Goal: Task Accomplishment & Management: Manage account settings

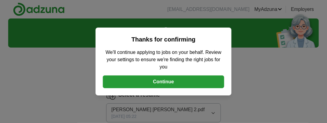
click at [165, 81] on button "Continue" at bounding box center [163, 82] width 121 height 13
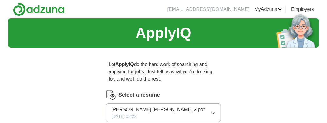
scroll to position [30, 0]
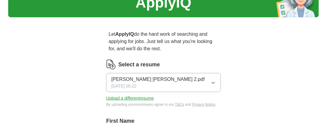
click at [154, 78] on span "[PERSON_NAME] [PERSON_NAME] 2.pdf" at bounding box center [157, 79] width 93 height 7
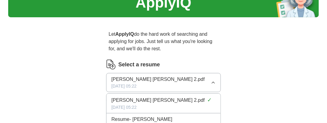
click at [144, 78] on span "[PERSON_NAME] [PERSON_NAME] 2.pdf" at bounding box center [157, 79] width 93 height 7
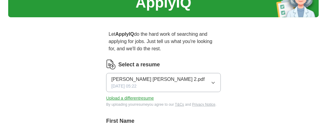
click at [144, 78] on span "[PERSON_NAME] [PERSON_NAME] 2.pdf" at bounding box center [157, 79] width 93 height 7
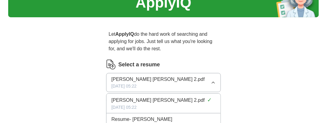
scroll to position [61, 0]
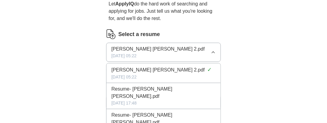
click at [147, 112] on span "Resume- [PERSON_NAME] [PERSON_NAME].pdf" at bounding box center [163, 119] width 104 height 15
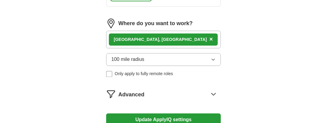
scroll to position [477, 0]
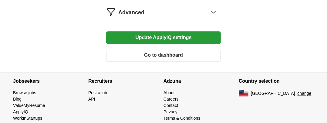
click at [164, 31] on button "Update ApplyIQ settings" at bounding box center [163, 37] width 115 height 13
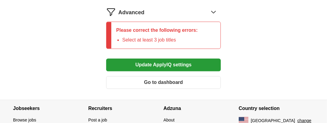
scroll to position [424, 0]
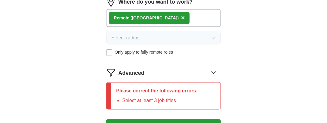
click at [214, 68] on icon at bounding box center [214, 73] width 10 height 10
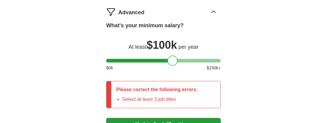
scroll to position [545, 0]
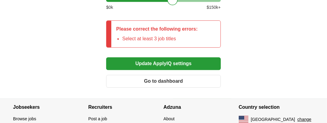
click at [160, 75] on button "Go to dashboard" at bounding box center [163, 81] width 115 height 13
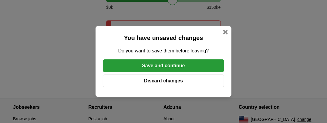
click at [223, 29] on div "You have unsaved changes Do you want to save them before leaving? Save and cont…" at bounding box center [164, 61] width 136 height 71
click at [225, 32] on div at bounding box center [225, 32] width 5 height 5
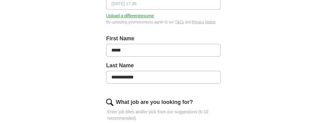
scroll to position [59, 0]
